Goal: Task Accomplishment & Management: Complete application form

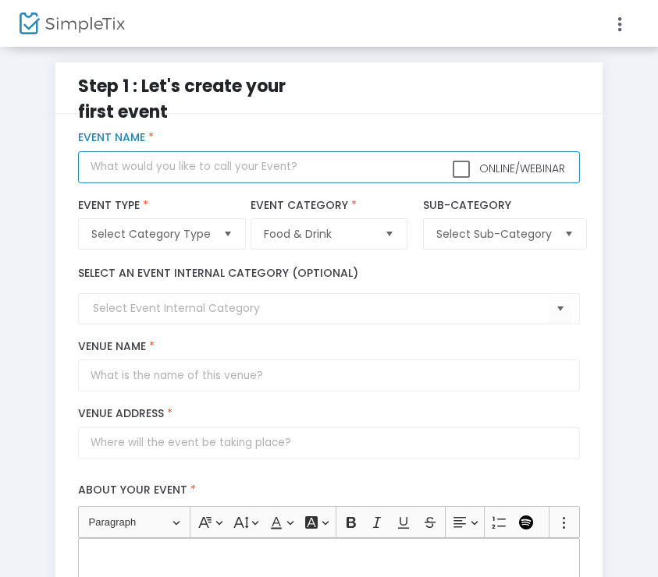
click at [239, 172] on input "text" at bounding box center [329, 167] width 502 height 32
type input "[PERSON_NAME]"
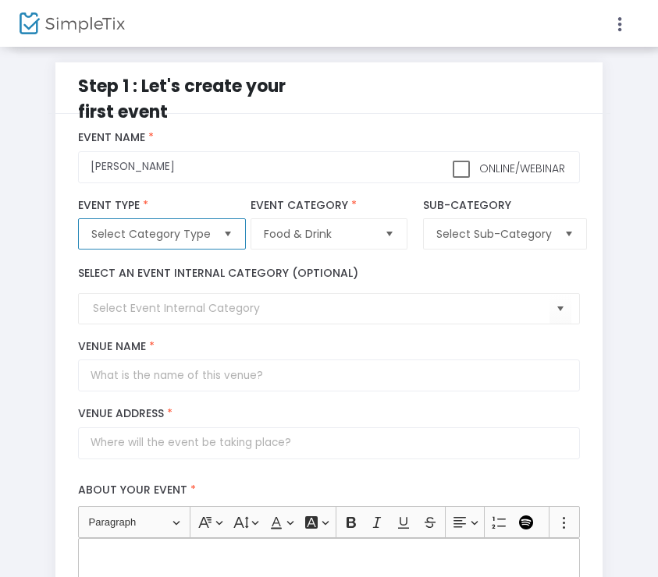
click at [172, 239] on span "Select Category Type" at bounding box center [150, 234] width 119 height 16
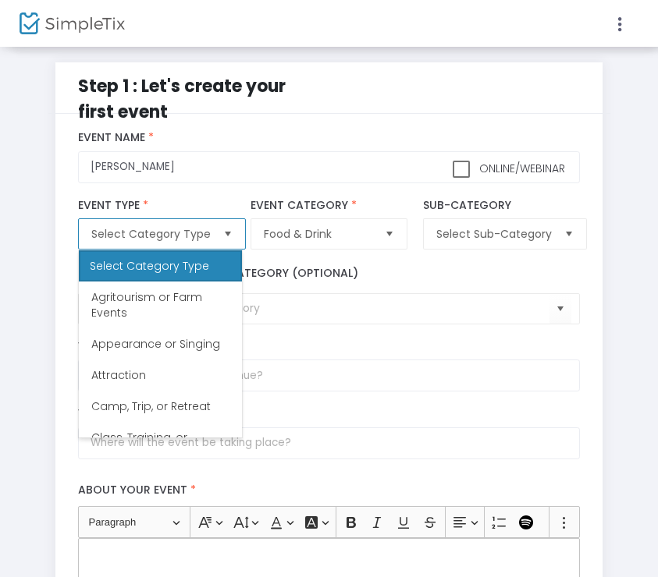
click at [203, 314] on span "Agritourism or Farm Events" at bounding box center [160, 304] width 138 height 31
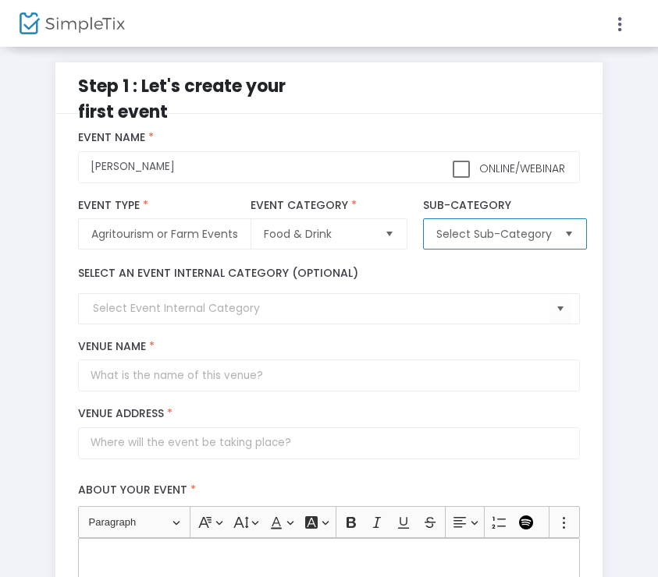
click at [465, 231] on span "Select Sub-Category" at bounding box center [493, 234] width 115 height 16
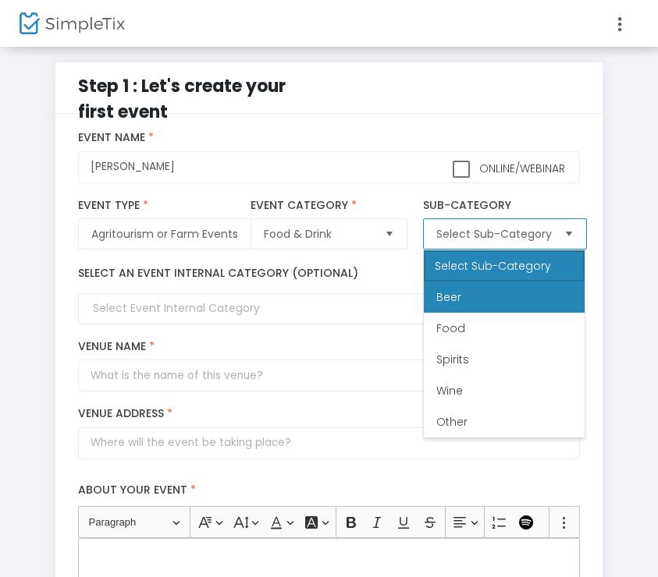
click at [478, 299] on li "Beer" at bounding box center [504, 297] width 161 height 31
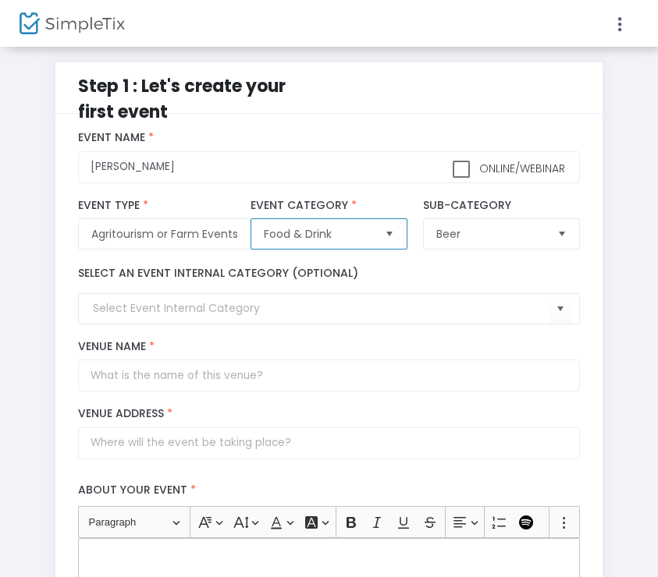
click at [347, 237] on span "Food & Drink" at bounding box center [318, 234] width 108 height 16
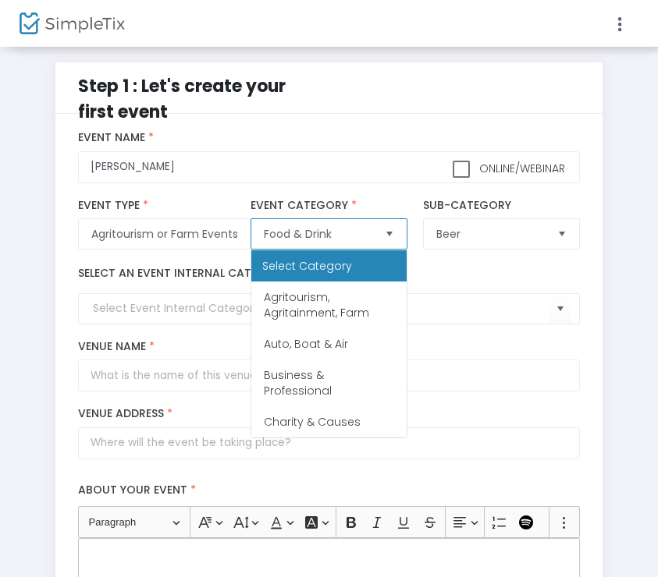
scroll to position [172, 0]
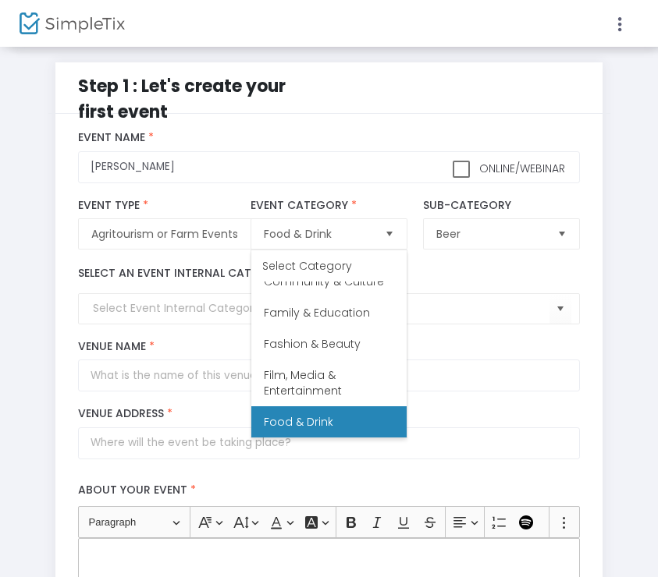
click at [496, 264] on div "Select an event internal category (optional)" at bounding box center [328, 294] width 517 height 75
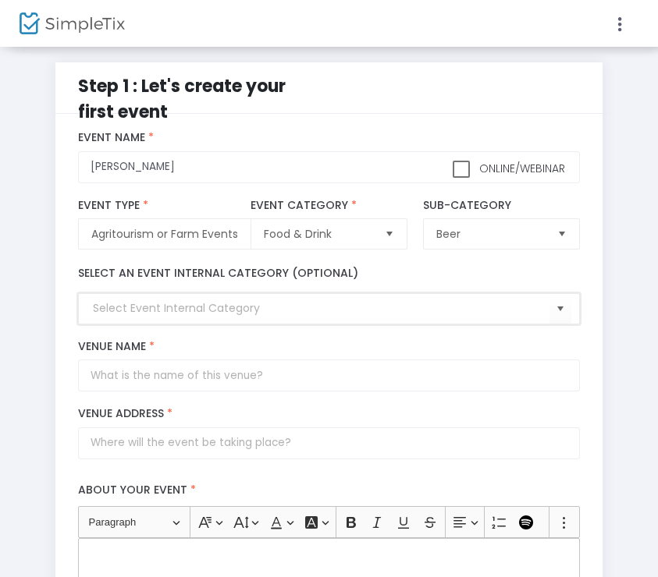
click at [236, 304] on input at bounding box center [321, 308] width 456 height 16
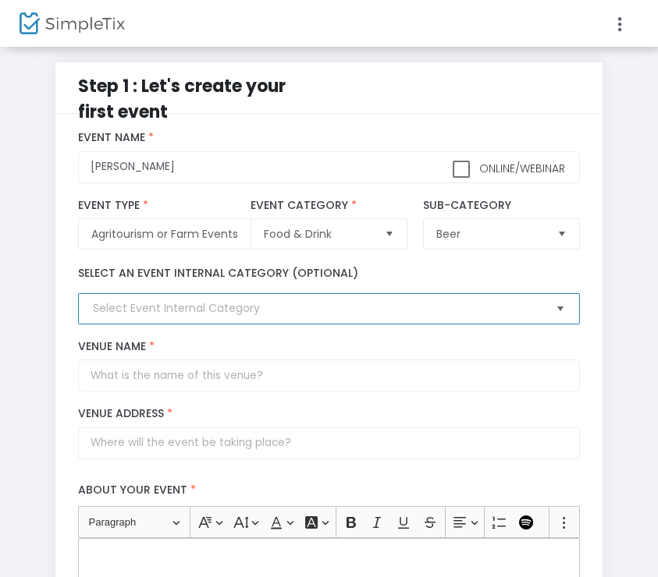
drag, startPoint x: 368, startPoint y: 309, endPoint x: 552, endPoint y: 303, distance: 183.5
click at [374, 309] on input at bounding box center [321, 308] width 456 height 16
drag, startPoint x: 570, startPoint y: 311, endPoint x: 562, endPoint y: 306, distance: 9.8
click at [563, 306] on span "Select" at bounding box center [561, 309] width 26 height 26
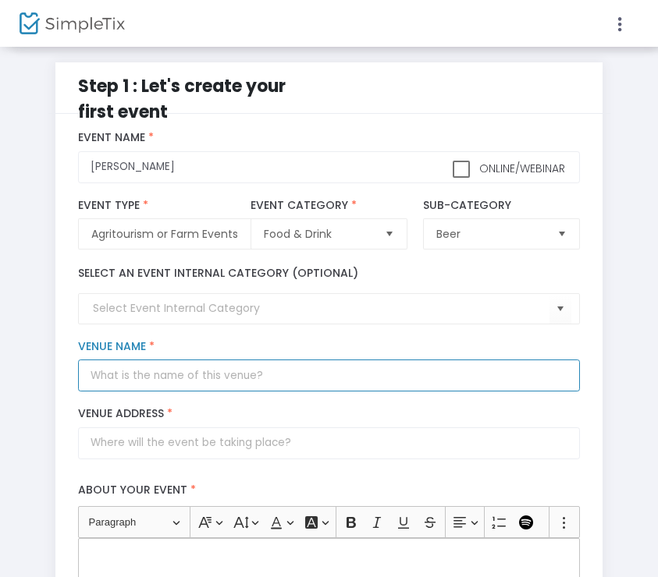
click at [409, 367] on input "Venue Name *" at bounding box center [329, 376] width 502 height 32
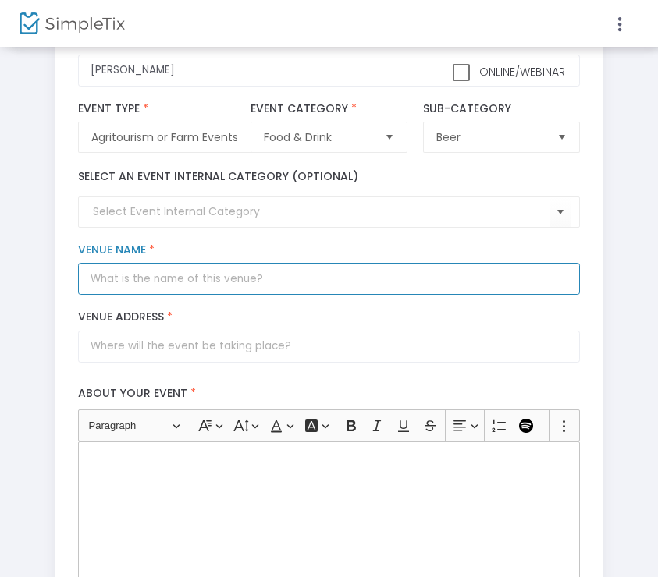
scroll to position [130, 0]
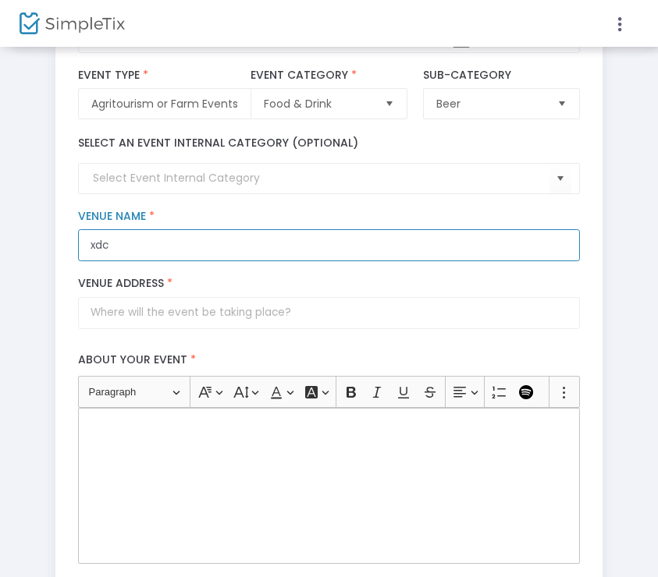
type input "xdc"
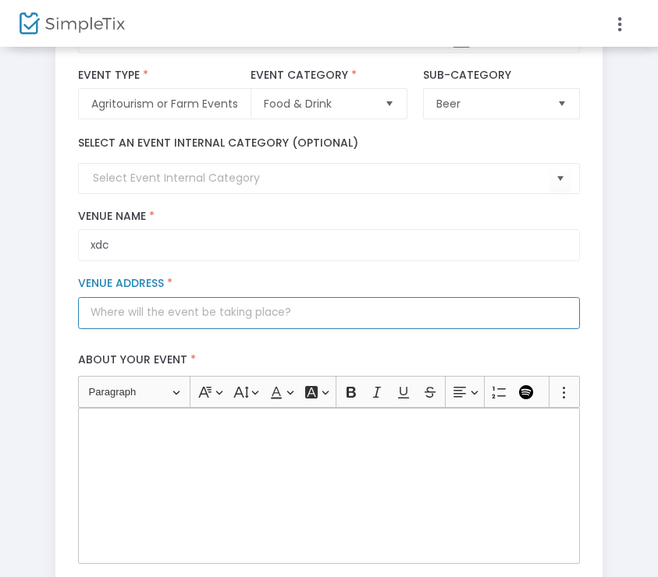
click at [216, 304] on input "Venue Address *" at bounding box center [329, 313] width 502 height 32
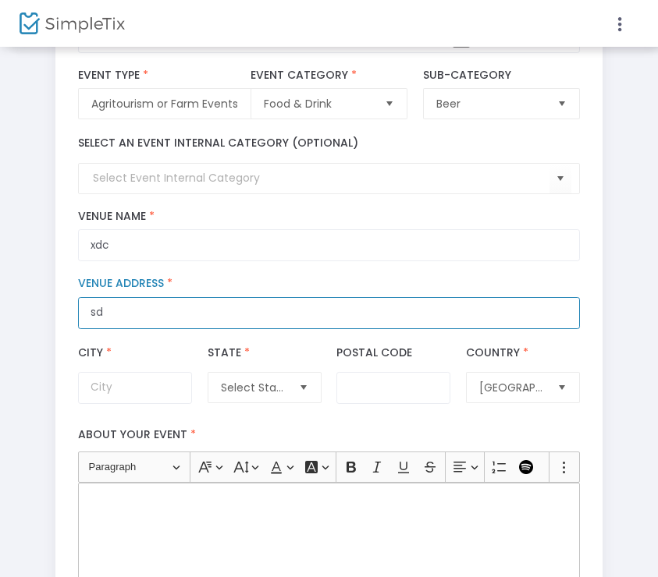
type input "sds"
click at [205, 311] on input "sds" at bounding box center [329, 313] width 502 height 32
click at [200, 310] on input "Venue Address *" at bounding box center [329, 313] width 502 height 32
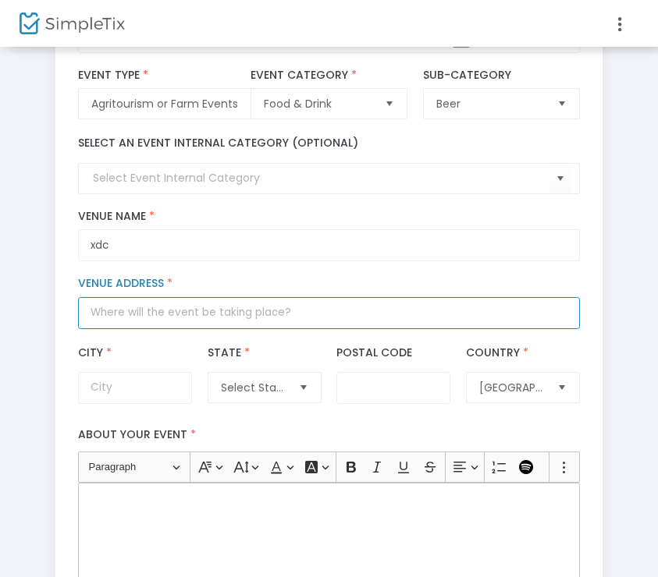
type input "2702 Coventry Green Avenue"
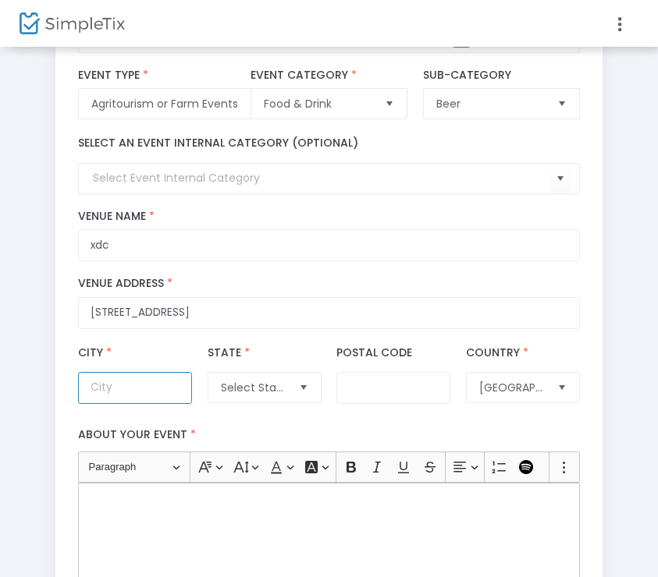
type input "Henderson"
type input "89074"
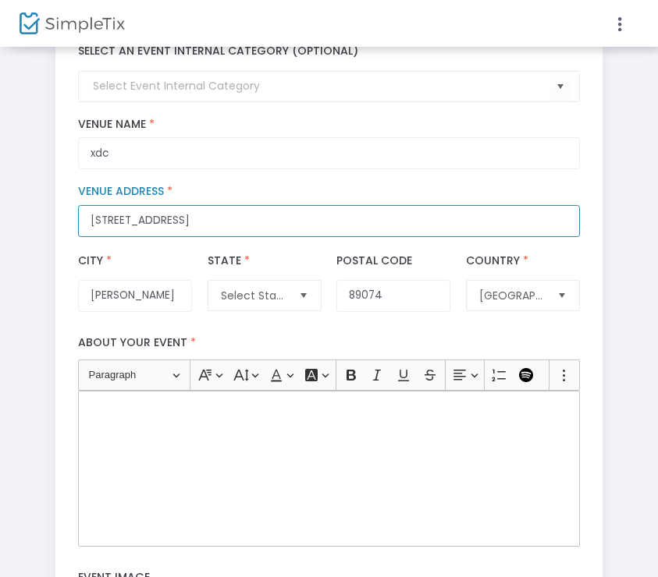
scroll to position [260, 0]
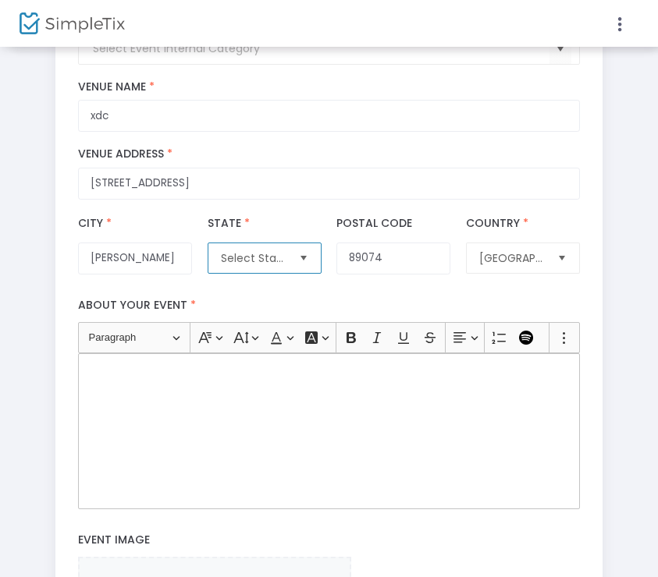
click at [274, 268] on span "Select State" at bounding box center [254, 258] width 78 height 30
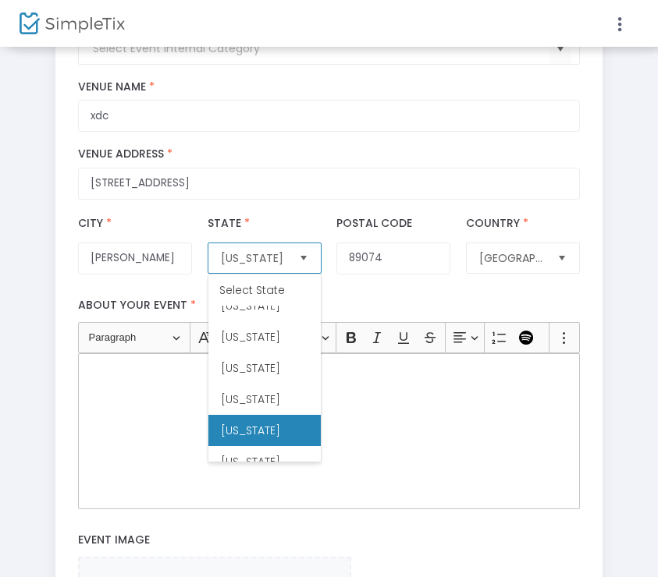
scroll to position [811, 0]
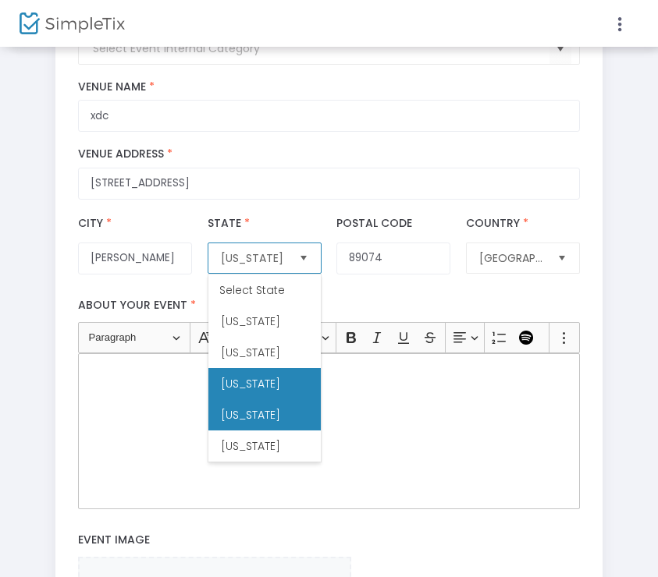
click at [269, 399] on li "Nevada" at bounding box center [264, 383] width 112 height 31
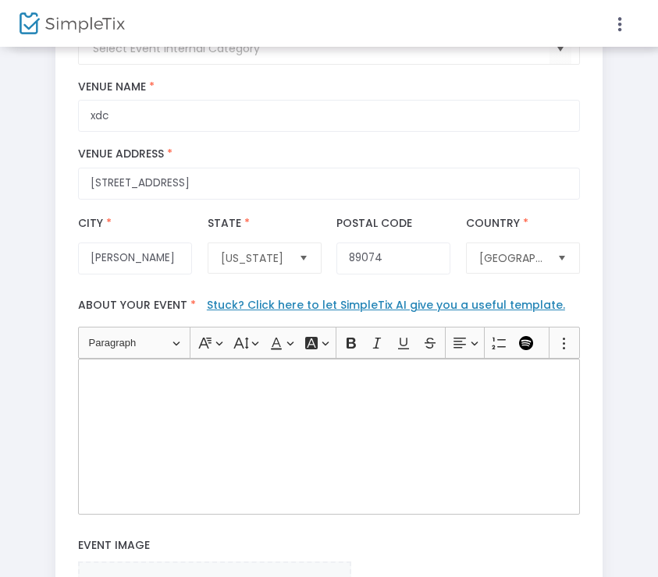
click at [367, 477] on div "Rich Text Editor, main" at bounding box center [329, 437] width 502 height 156
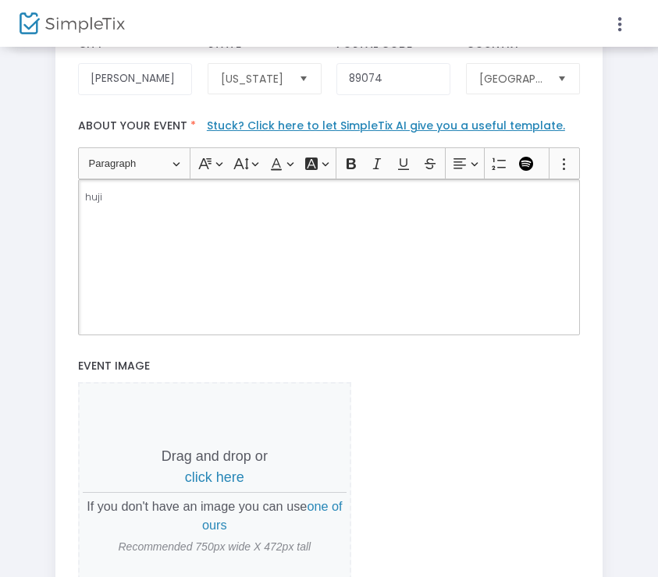
scroll to position [655, 0]
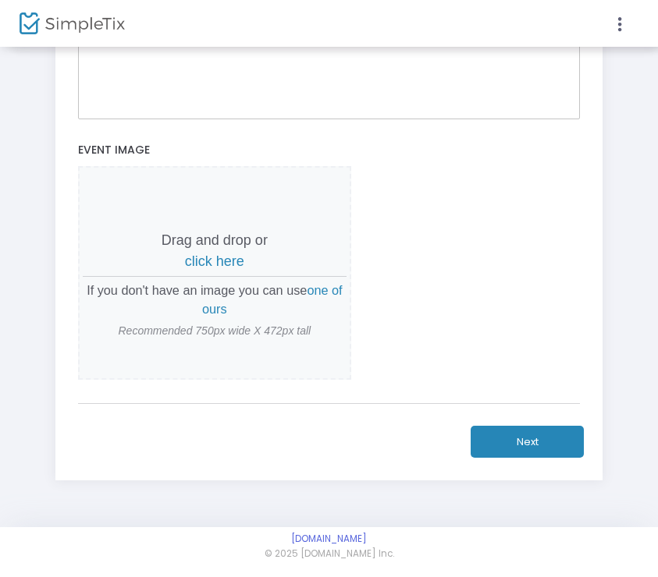
click at [512, 442] on button "Next" at bounding box center [526, 442] width 113 height 32
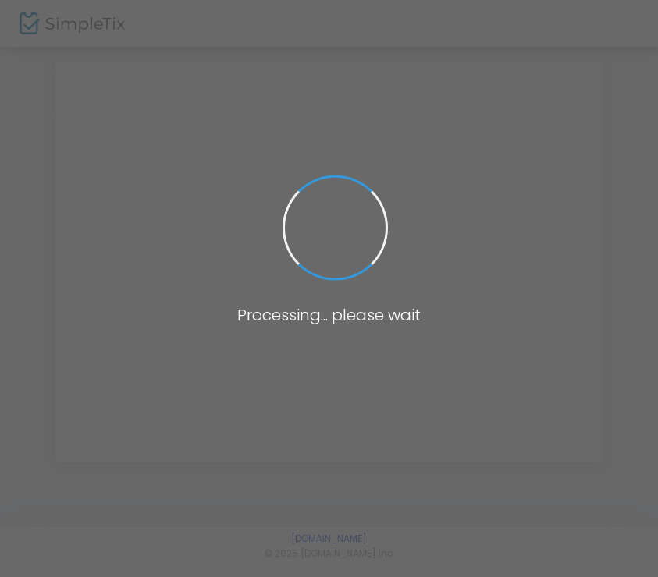
scroll to position [0, 0]
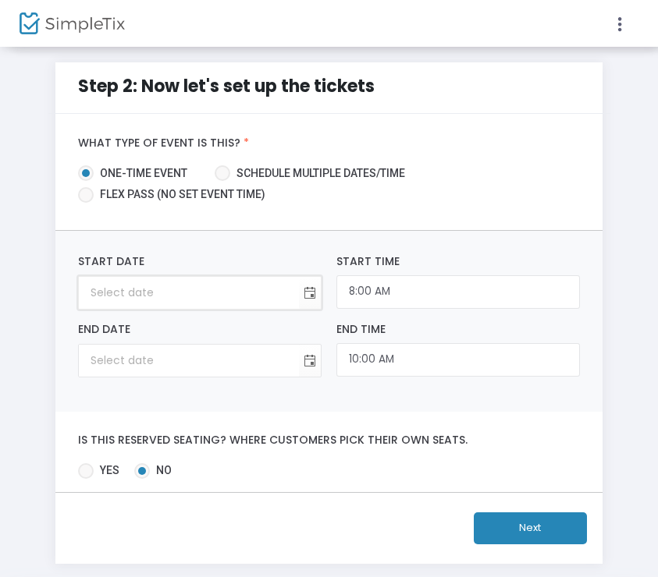
type input "month/day/year"
click at [193, 293] on input "month/day/year" at bounding box center [189, 293] width 220 height 32
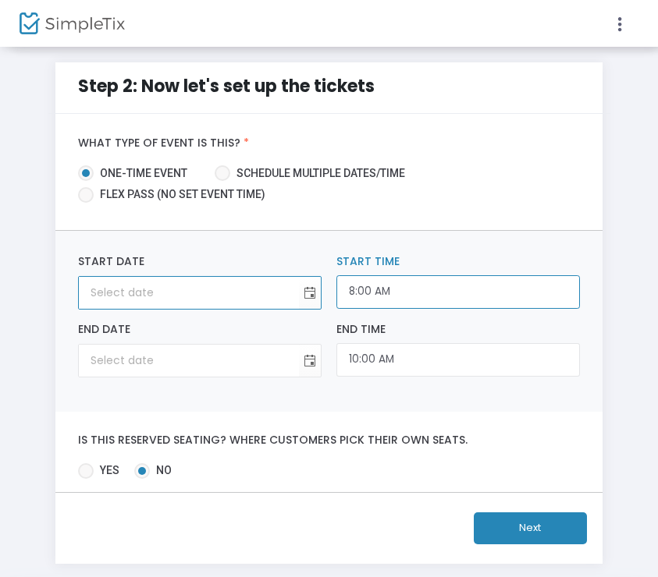
click at [449, 295] on input "8:00 AM" at bounding box center [457, 292] width 243 height 34
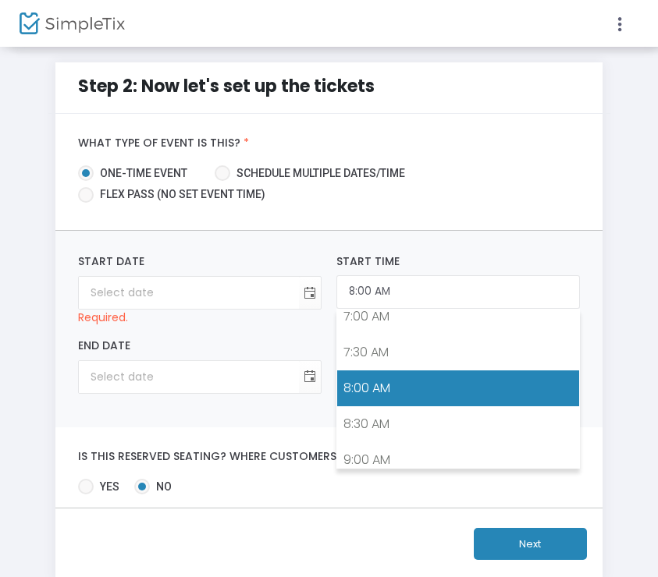
drag, startPoint x: 400, startPoint y: 242, endPoint x: 206, endPoint y: 275, distance: 197.0
click at [396, 242] on div "Start Date Required. 8:00 AM Start Time End Date Required. 10:00 AM End Time" at bounding box center [328, 329] width 547 height 197
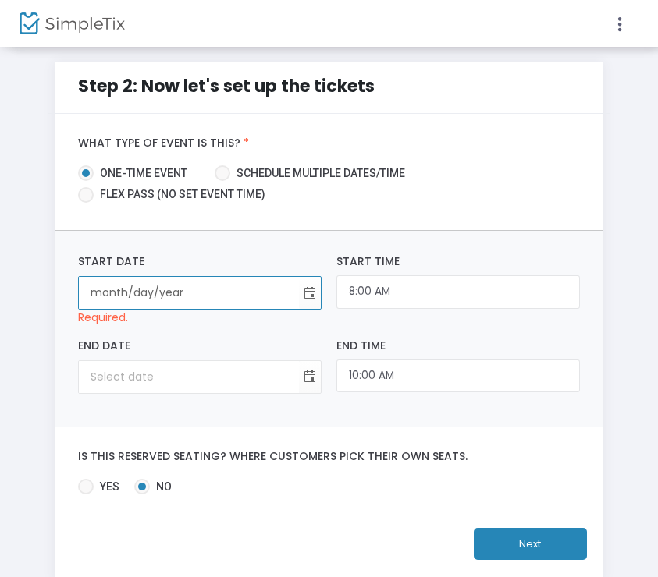
click at [190, 282] on input "month/day/year" at bounding box center [189, 293] width 220 height 32
click at [213, 287] on input "month/day/year" at bounding box center [189, 293] width 220 height 32
click at [143, 291] on input "month/day/2025" at bounding box center [189, 293] width 220 height 32
click at [100, 299] on input "2/0/2025" at bounding box center [189, 293] width 220 height 32
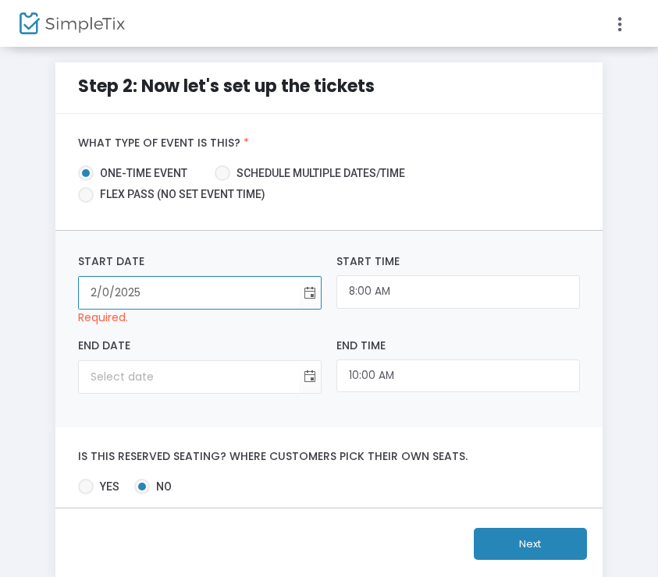
click at [99, 298] on input "2/0/2025" at bounding box center [189, 293] width 220 height 32
click at [97, 296] on input "2/0/2025" at bounding box center [189, 293] width 220 height 32
type input "10/2/2025"
type input "12:00 AM"
type input "10/2/2025"
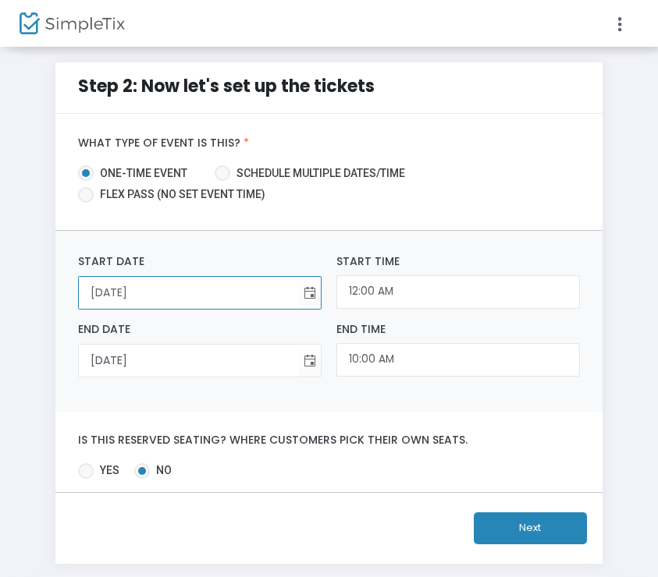
type input "10/20/2025"
drag, startPoint x: 568, startPoint y: 419, endPoint x: 572, endPoint y: 444, distance: 25.3
click at [571, 419] on div "Is this reserved seating? Where customers pick their own seats. Yes No Required." at bounding box center [328, 452] width 547 height 80
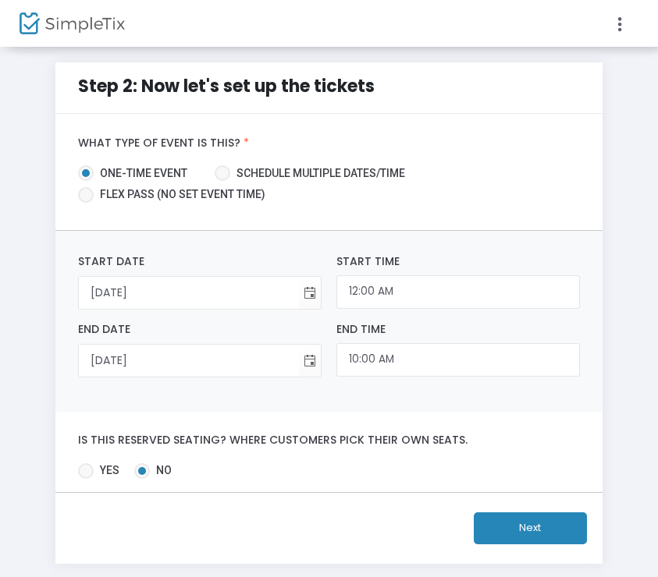
click at [541, 530] on button "Next" at bounding box center [530, 529] width 113 height 32
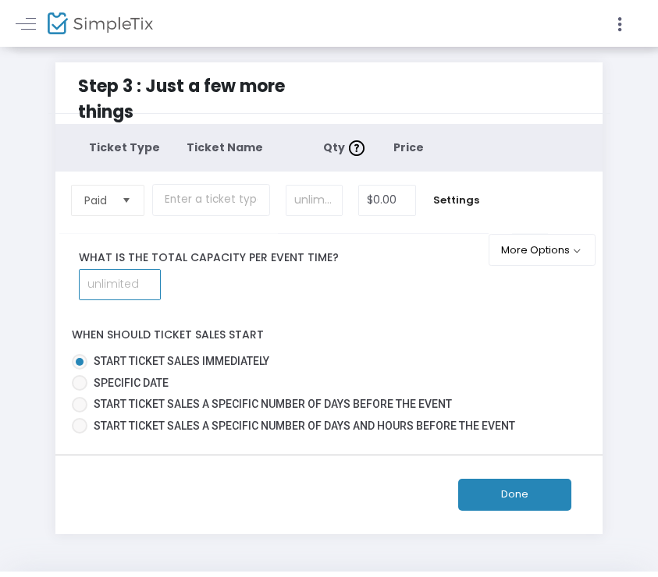
click at [124, 285] on input at bounding box center [120, 285] width 80 height 30
click at [389, 316] on div "When should ticket sales start Start ticket sales immediately Specific Date Sta…" at bounding box center [329, 377] width 562 height 124
click at [140, 293] on input at bounding box center [120, 285] width 80 height 30
click at [556, 499] on button "Done" at bounding box center [514, 495] width 113 height 32
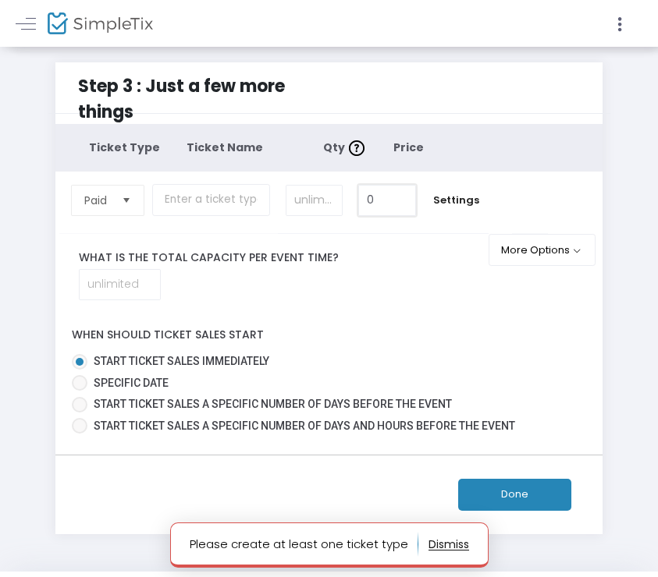
click at [395, 206] on input "0" at bounding box center [387, 201] width 57 height 30
click at [533, 488] on button "Done" at bounding box center [514, 495] width 113 height 32
click at [387, 201] on input "3" at bounding box center [387, 201] width 57 height 30
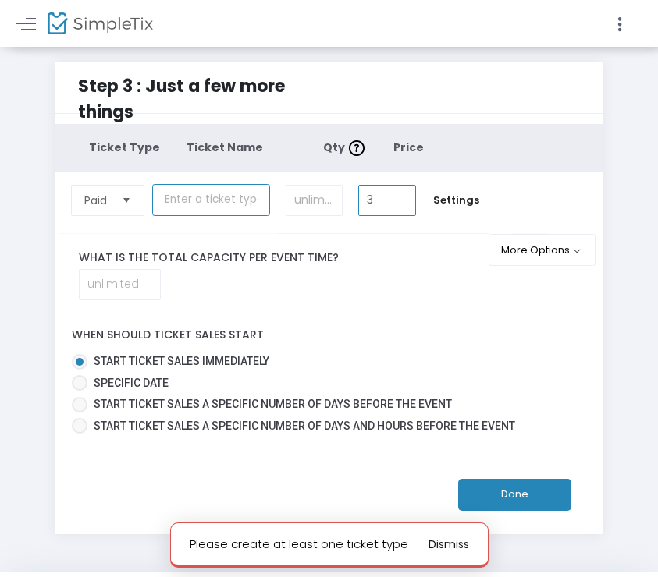
type input "$3.00"
click at [211, 203] on input "text" at bounding box center [211, 200] width 118 height 32
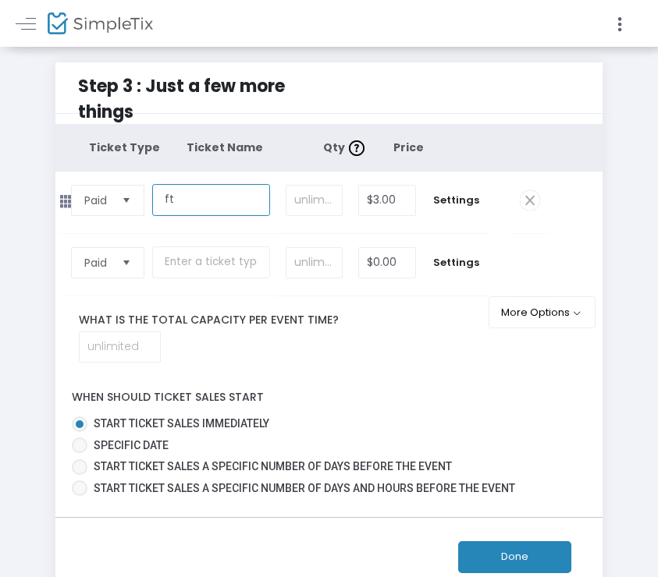
type input "ft"
click at [98, 271] on span "Paid" at bounding box center [97, 263] width 38 height 30
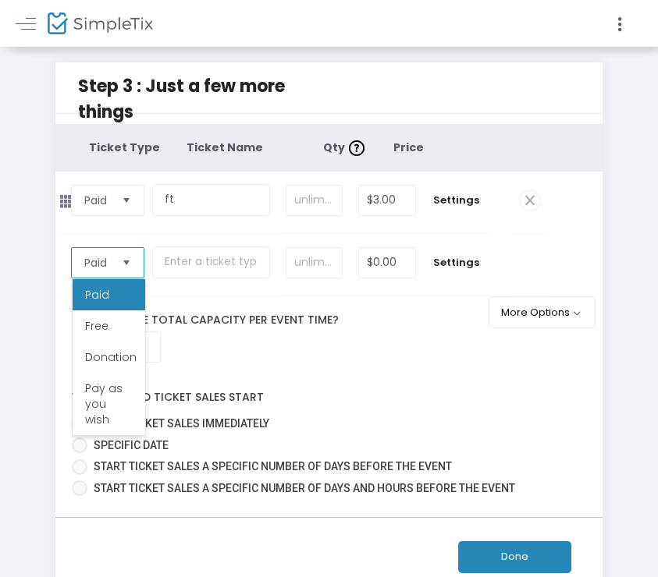
click at [118, 264] on span "Select" at bounding box center [127, 263] width 26 height 26
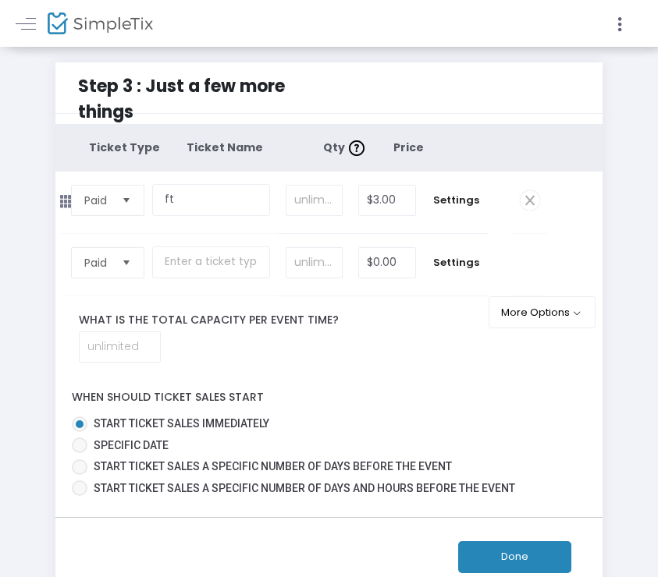
click at [528, 194] on span at bounding box center [530, 200] width 20 height 20
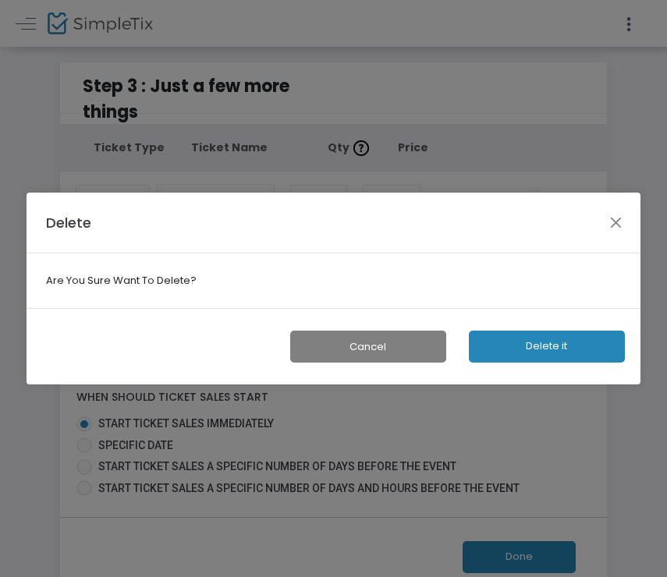
click at [558, 340] on button "Delete it" at bounding box center [547, 347] width 156 height 32
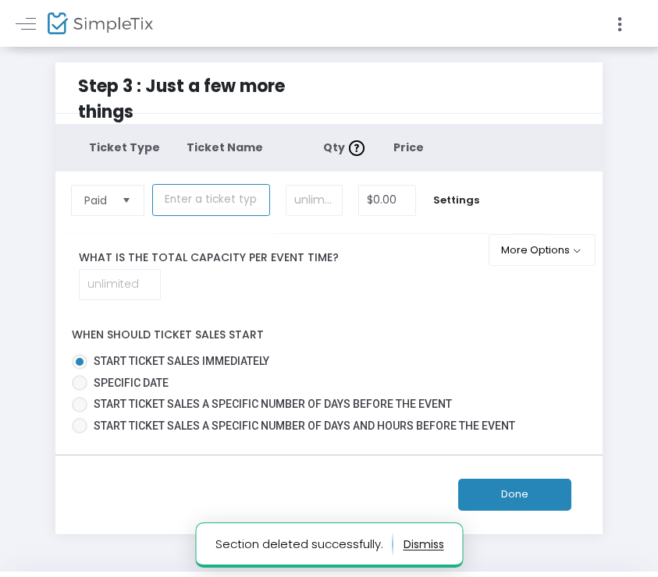
click at [186, 201] on input "text" at bounding box center [211, 200] width 118 height 32
type input "ft"
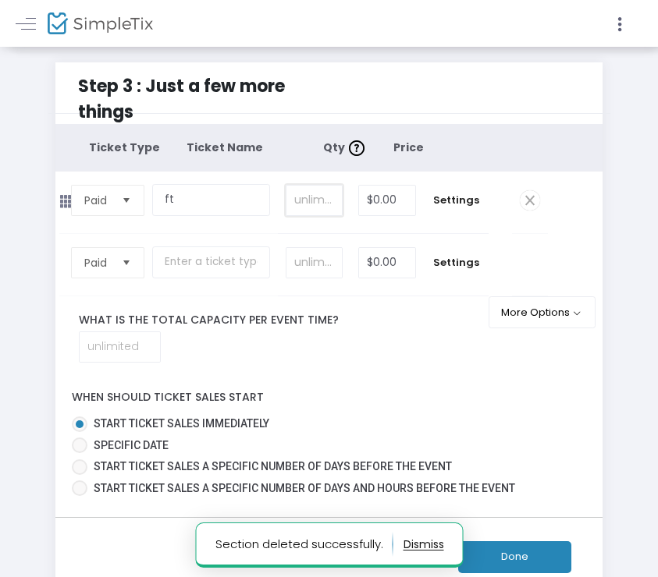
click at [317, 201] on input at bounding box center [313, 201] width 55 height 30
click at [378, 198] on input "0" at bounding box center [387, 201] width 57 height 30
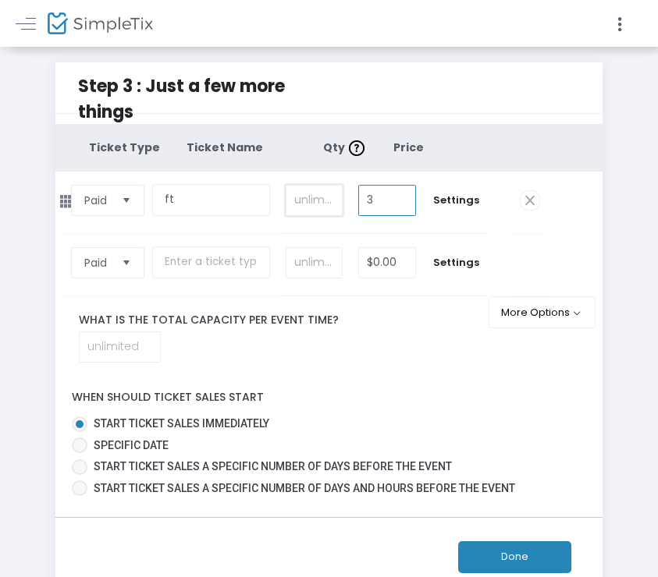
type input "$3.00"
click at [314, 208] on input at bounding box center [313, 201] width 55 height 30
type input "3"
click at [543, 552] on button "Done" at bounding box center [514, 557] width 113 height 32
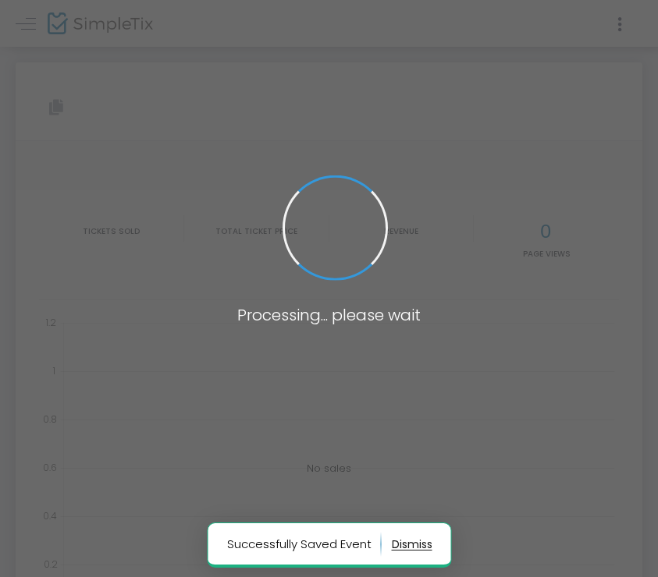
type input "https://www.simpletix.com/e/eban-tickets-241545"
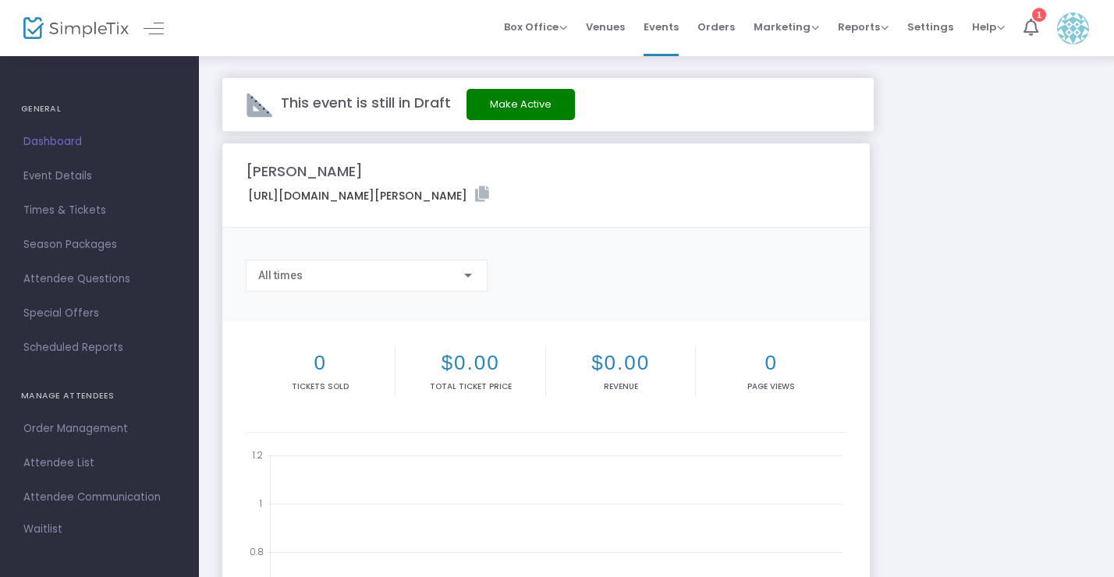
click at [657, 18] on img at bounding box center [1073, 28] width 32 height 32
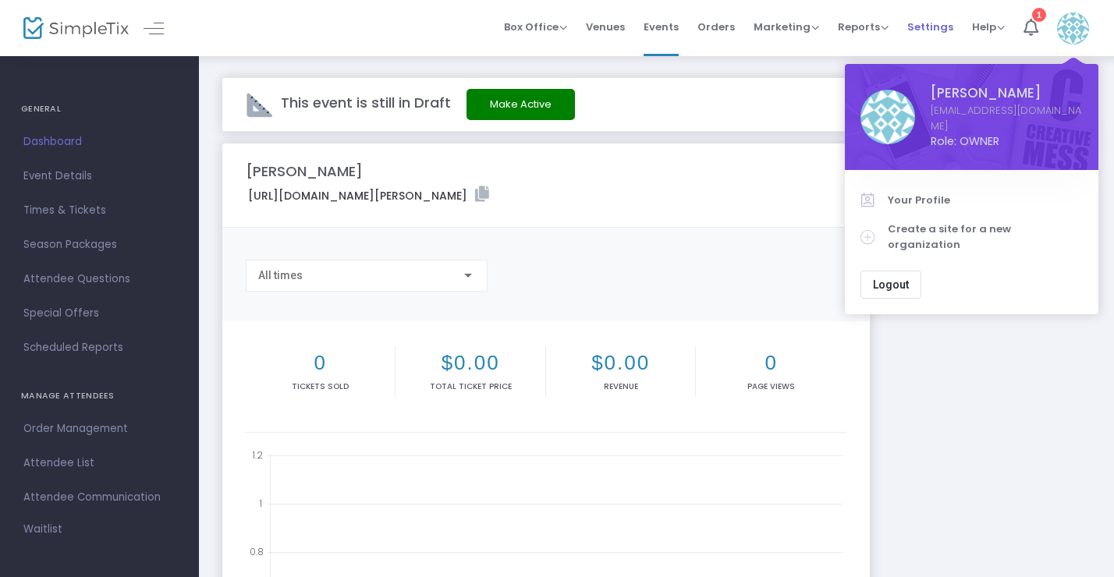
click at [657, 16] on span "Settings" at bounding box center [930, 27] width 46 height 40
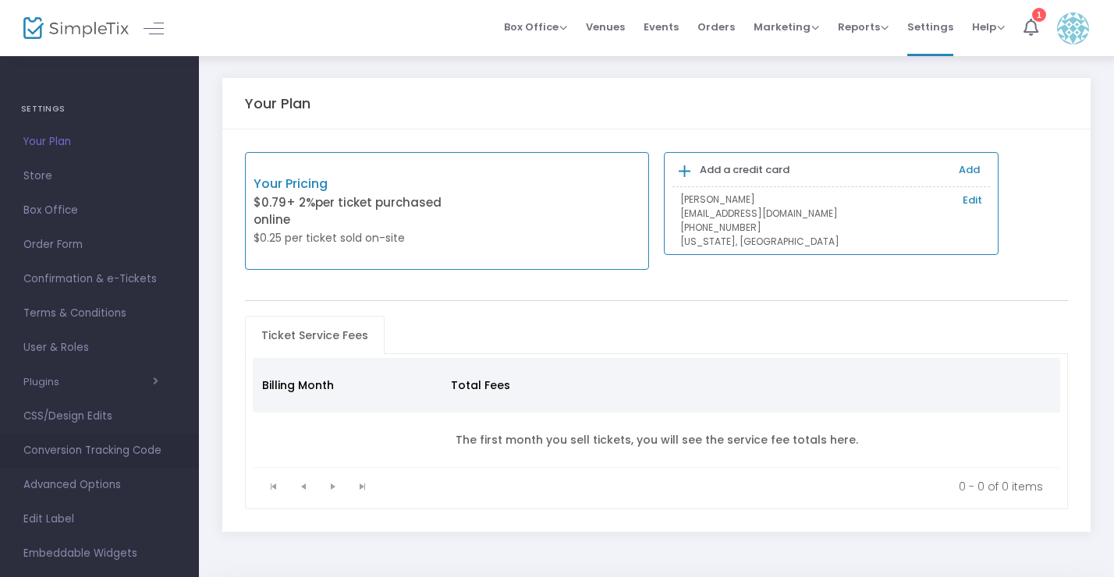
scroll to position [62, 0]
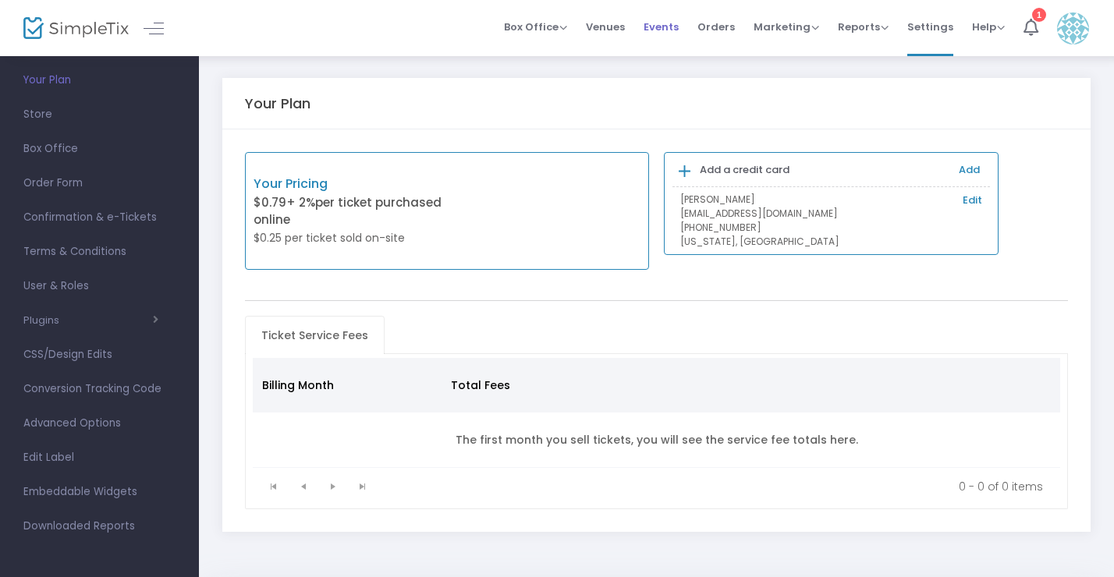
click at [657, 39] on span "Events" at bounding box center [661, 27] width 35 height 40
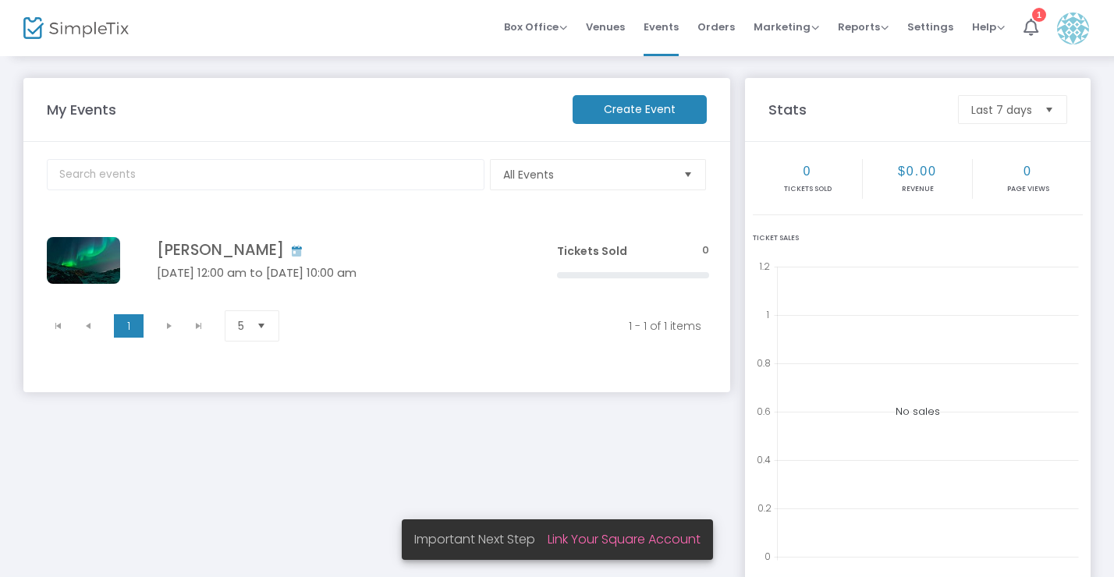
click at [657, 44] on span at bounding box center [1073, 28] width 32 height 42
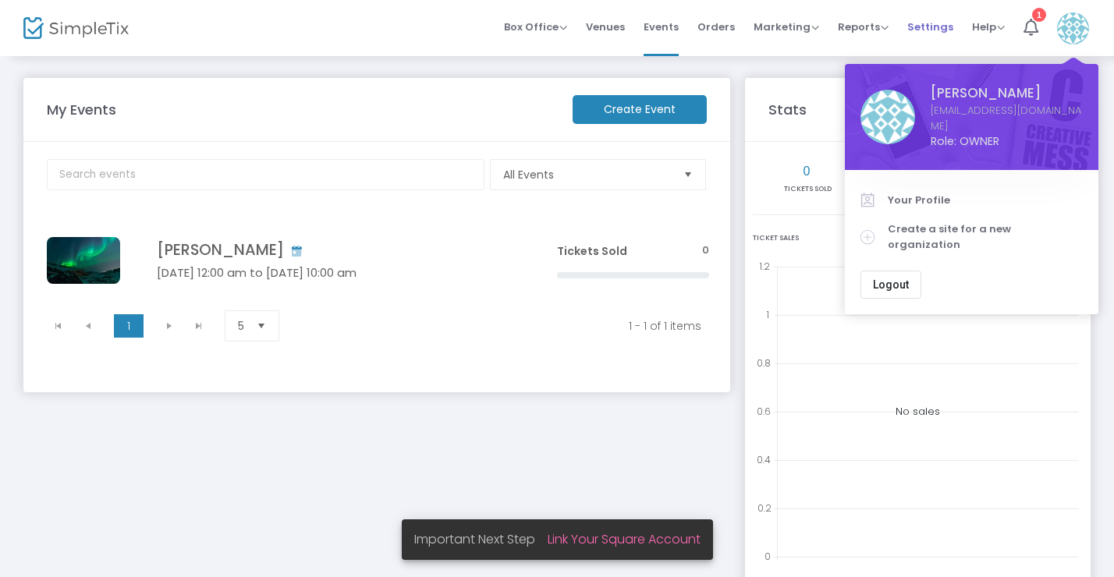
click at [657, 32] on span "Settings" at bounding box center [930, 27] width 46 height 40
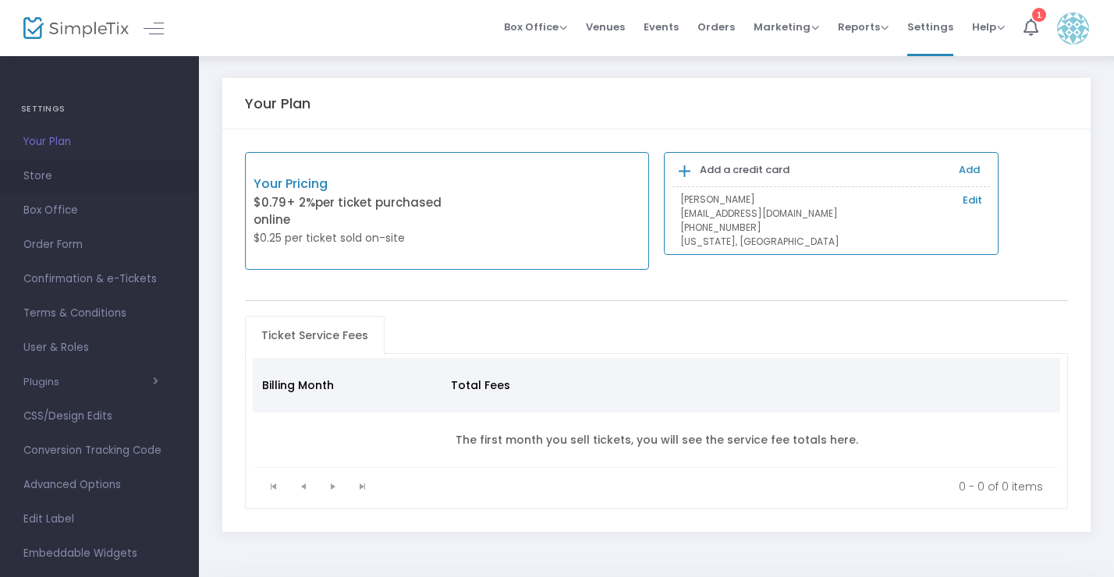
click at [98, 177] on span "Store" at bounding box center [99, 176] width 152 height 20
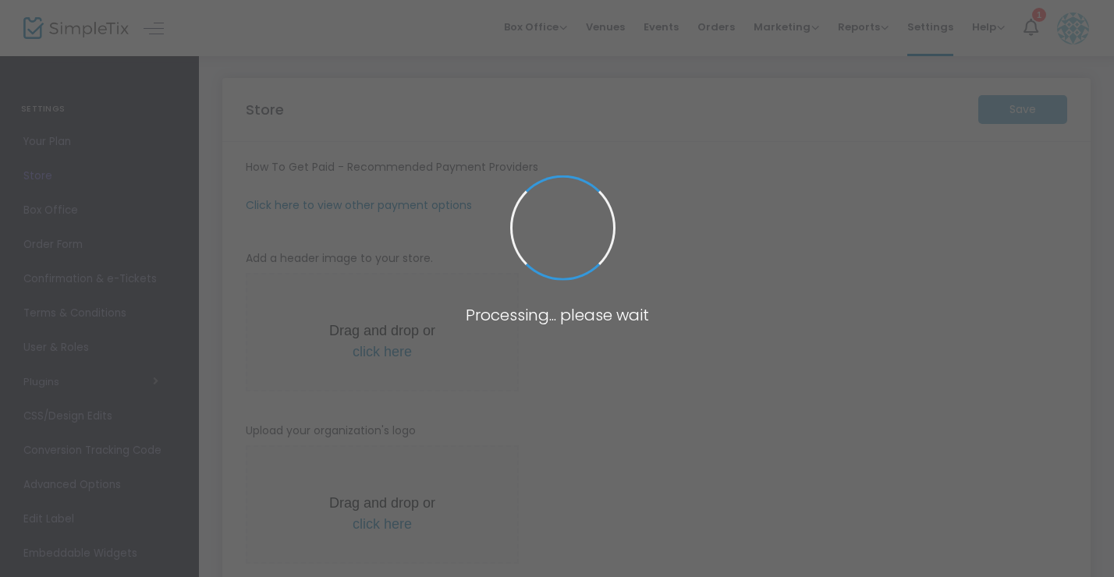
type input "https://olwghui"
radio input "true"
radio input "false"
radio input "true"
type input "olwghui"
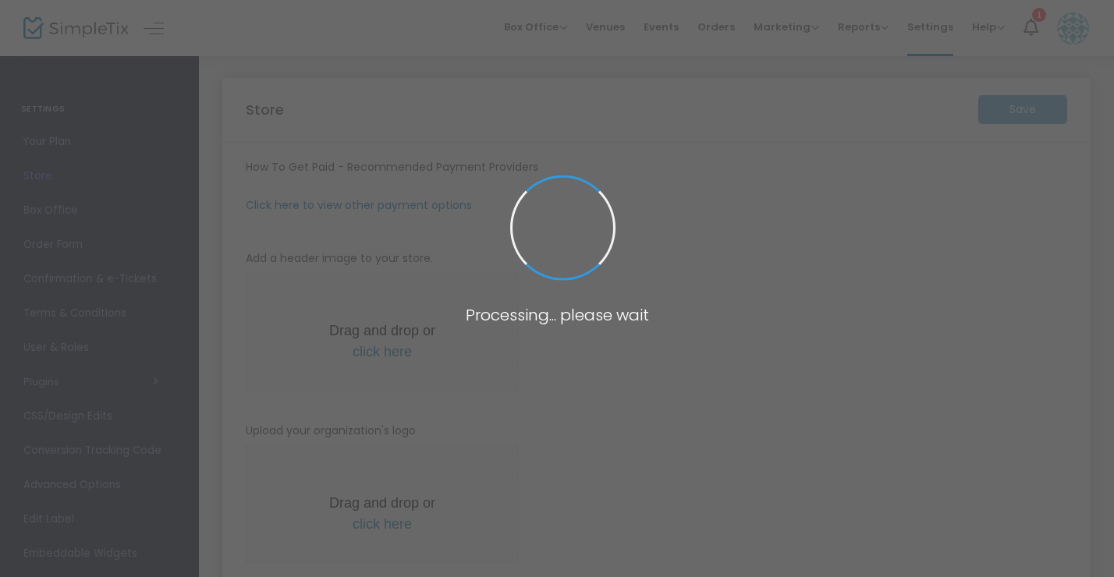
type input "6606457878"
type input "(UTC-06:00) Central Time (US & Canada)"
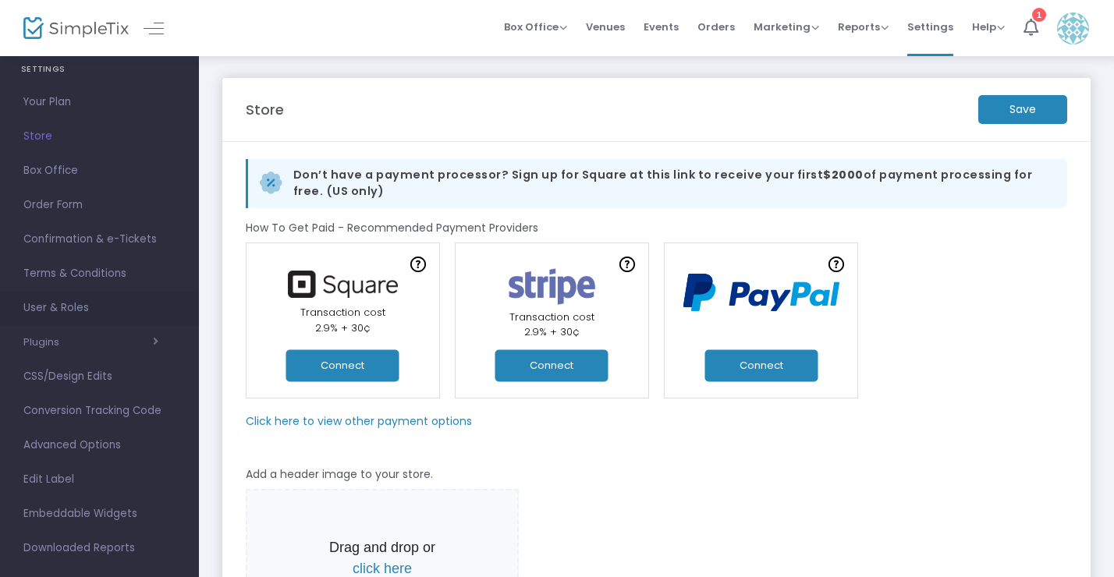
scroll to position [62, 0]
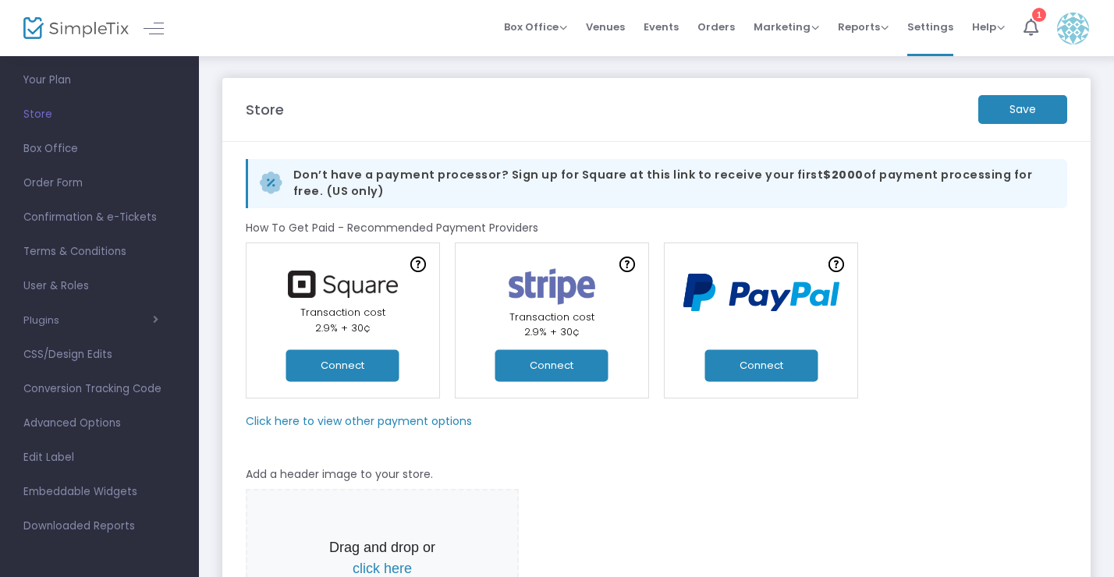
click at [571, 360] on button "Connect" at bounding box center [551, 366] width 113 height 32
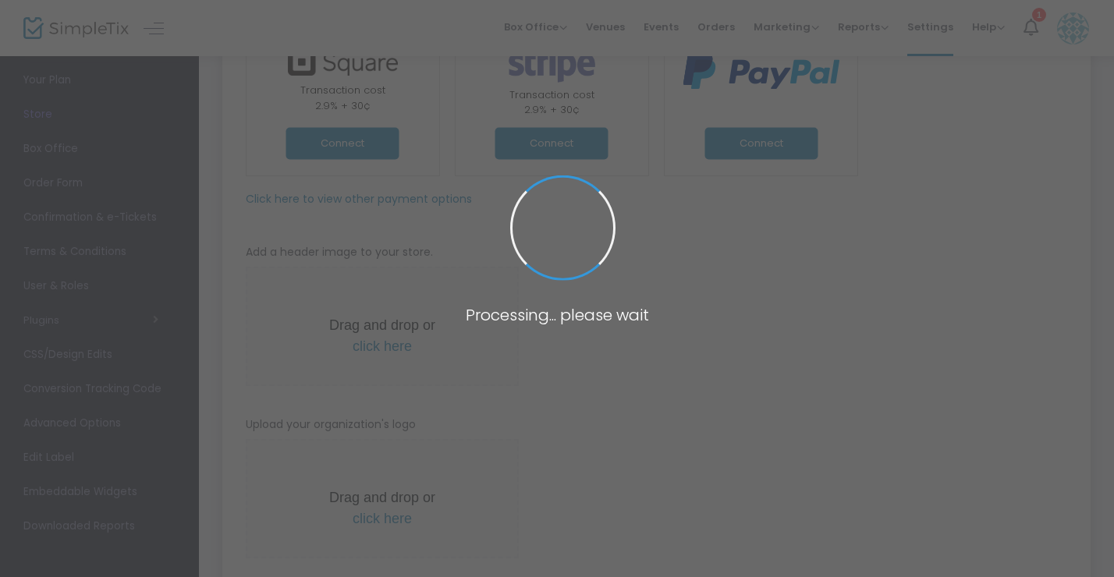
scroll to position [260, 0]
